Goal: Complete application form: Complete application form

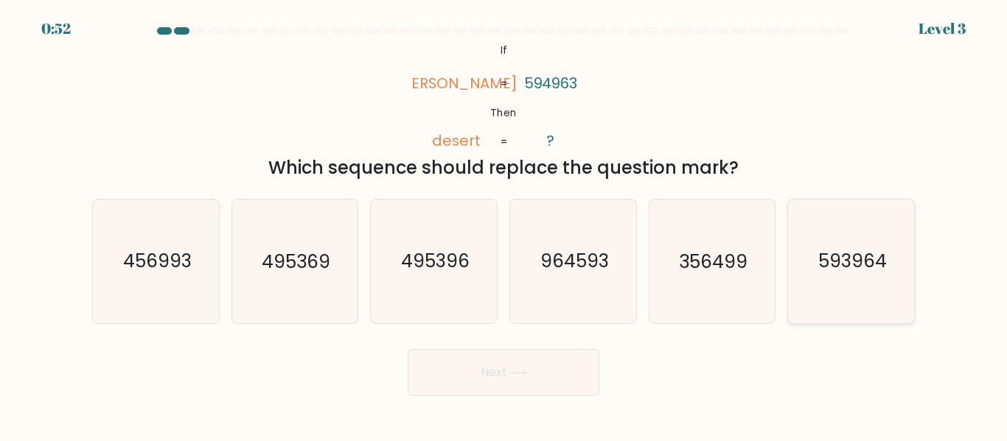
click at [842, 272] on text "593964" at bounding box center [852, 262] width 69 height 26
click at [504, 225] on input "f. 593964" at bounding box center [503, 223] width 1 height 4
radio input "true"
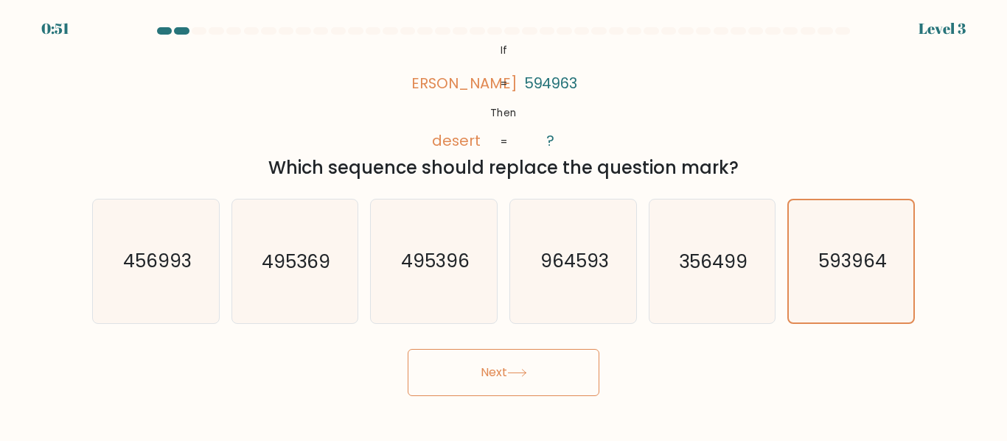
click at [509, 376] on button "Next" at bounding box center [503, 372] width 192 height 47
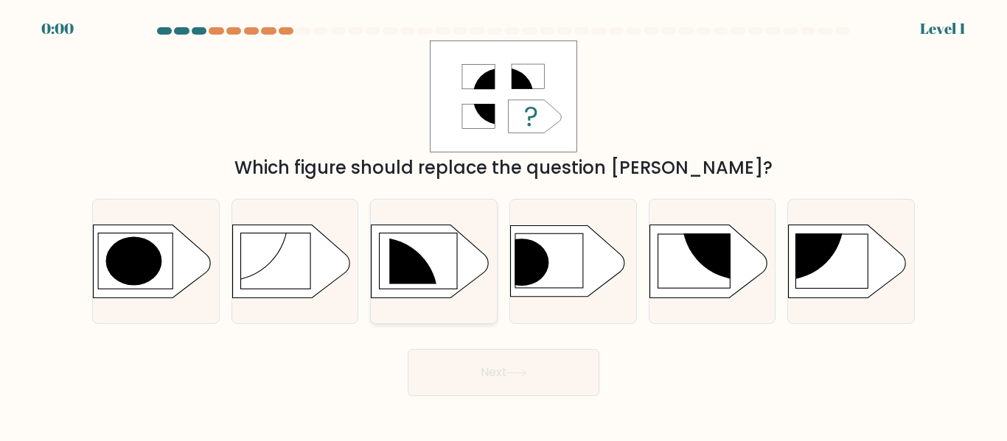
click at [410, 253] on circle at bounding box center [378, 296] width 119 height 119
click at [503, 225] on input "c." at bounding box center [503, 223] width 1 height 4
radio input "true"
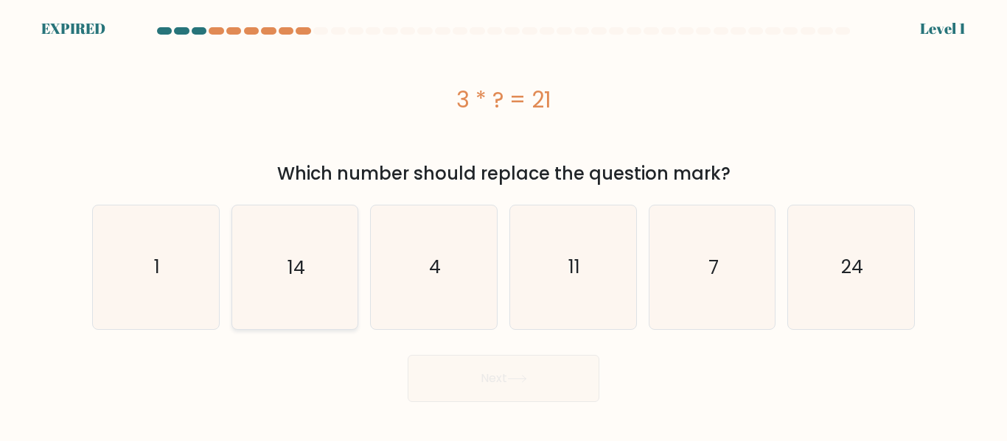
click at [338, 234] on icon "14" at bounding box center [294, 267] width 123 height 123
click at [503, 225] on input "b. 14" at bounding box center [503, 223] width 1 height 4
radio input "true"
